Goal: Find specific page/section: Find specific page/section

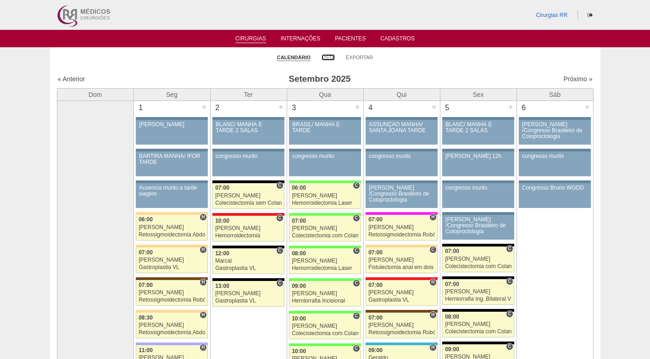
click at [327, 57] on link "Lista" at bounding box center [328, 57] width 14 height 6
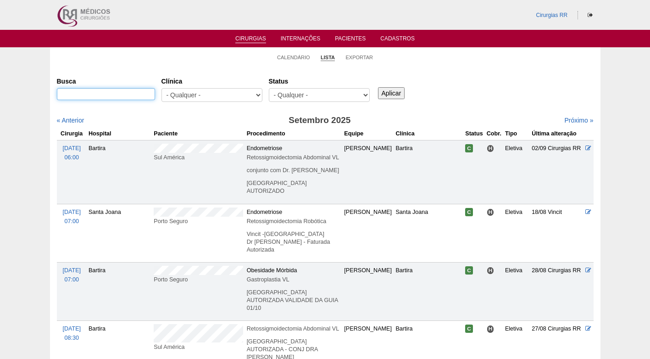
click at [124, 93] on input "Busca" at bounding box center [106, 94] width 98 height 12
paste input "ANAGEILDO DA SILVA"
type input "ANAGEILDO DA SILVA"
click at [394, 89] on input "Aplicar" at bounding box center [391, 93] width 27 height 12
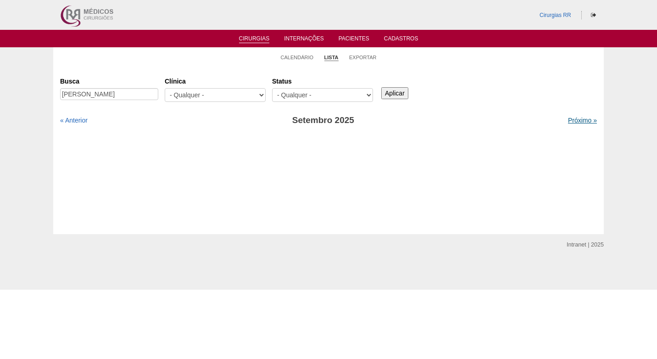
click at [576, 119] on link "Próximo »" at bounding box center [582, 119] width 29 height 7
click at [74, 117] on link "« Anterior" at bounding box center [74, 119] width 28 height 7
click at [131, 94] on input "[PERSON_NAME]" at bounding box center [109, 94] width 98 height 12
drag, startPoint x: 169, startPoint y: 66, endPoint x: 161, endPoint y: 65, distance: 7.4
click at [168, 65] on ul "Calendário Lista Exportar" at bounding box center [328, 56] width 550 height 19
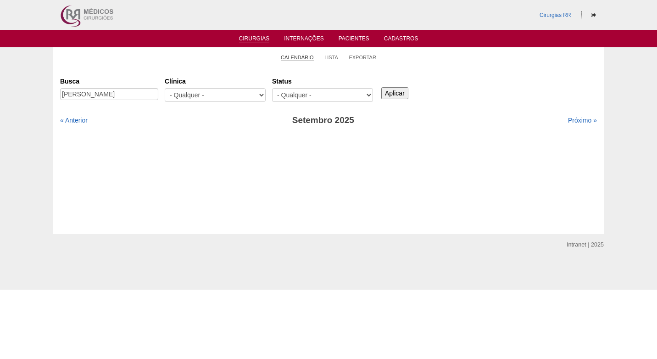
click at [311, 57] on link "Calendário" at bounding box center [297, 57] width 33 height 7
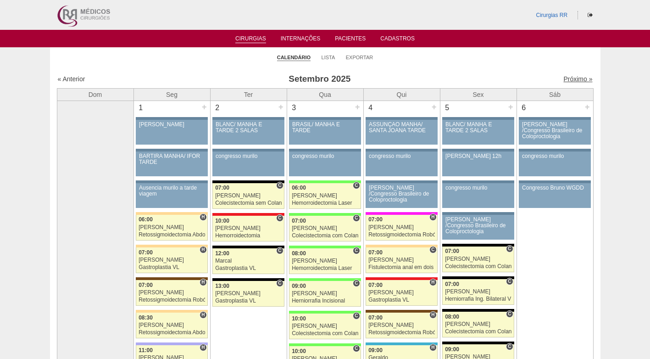
click at [575, 80] on link "Próximo »" at bounding box center [577, 78] width 29 height 7
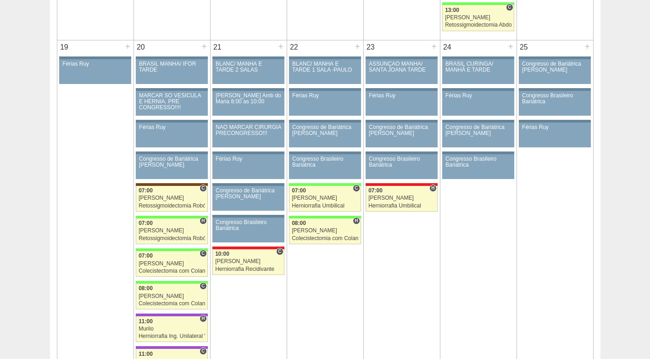
scroll to position [1087, 0]
